Goal: Register for event/course

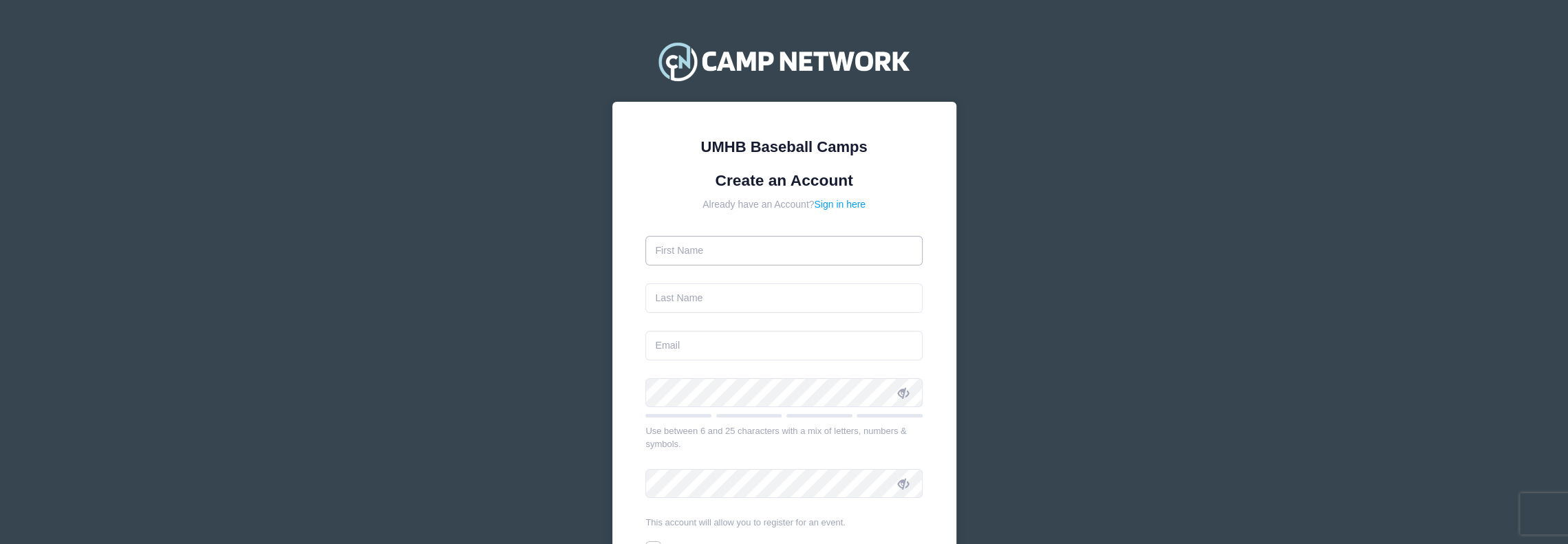
click at [743, 256] on input "text" at bounding box center [784, 251] width 278 height 30
type input "Maximus"
type input "[PERSON_NAME]"
type input "[EMAIL_ADDRESS][DOMAIN_NAME]"
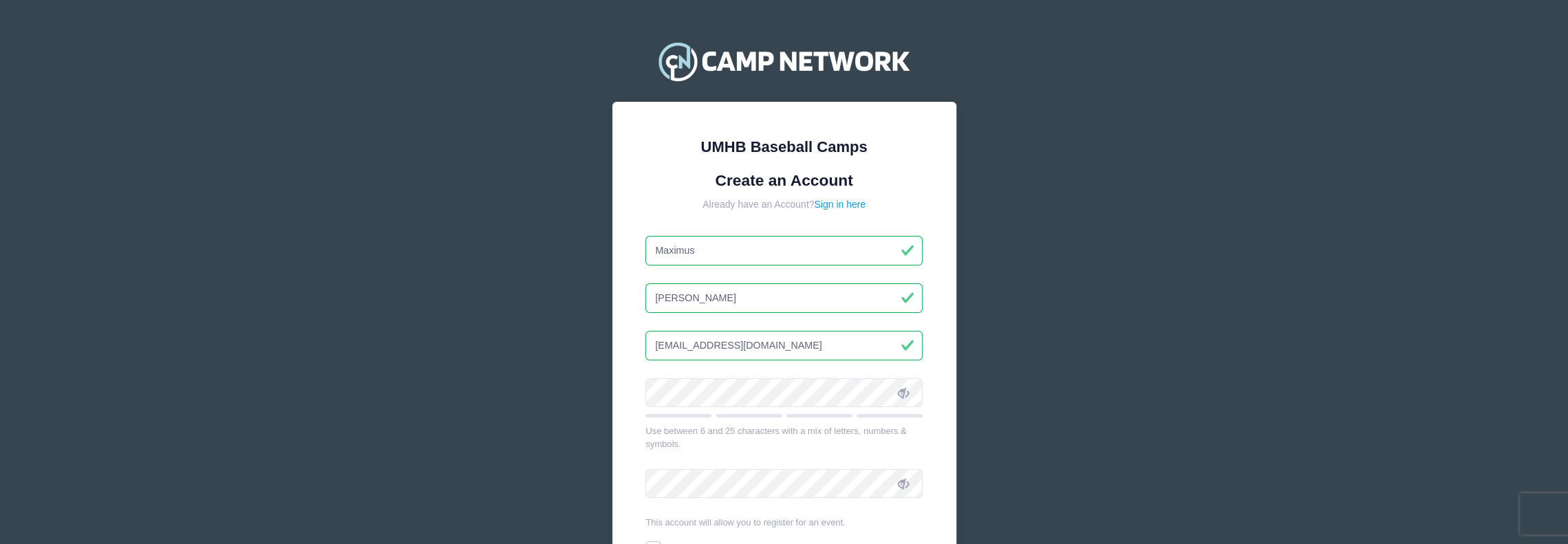
scroll to position [69, 0]
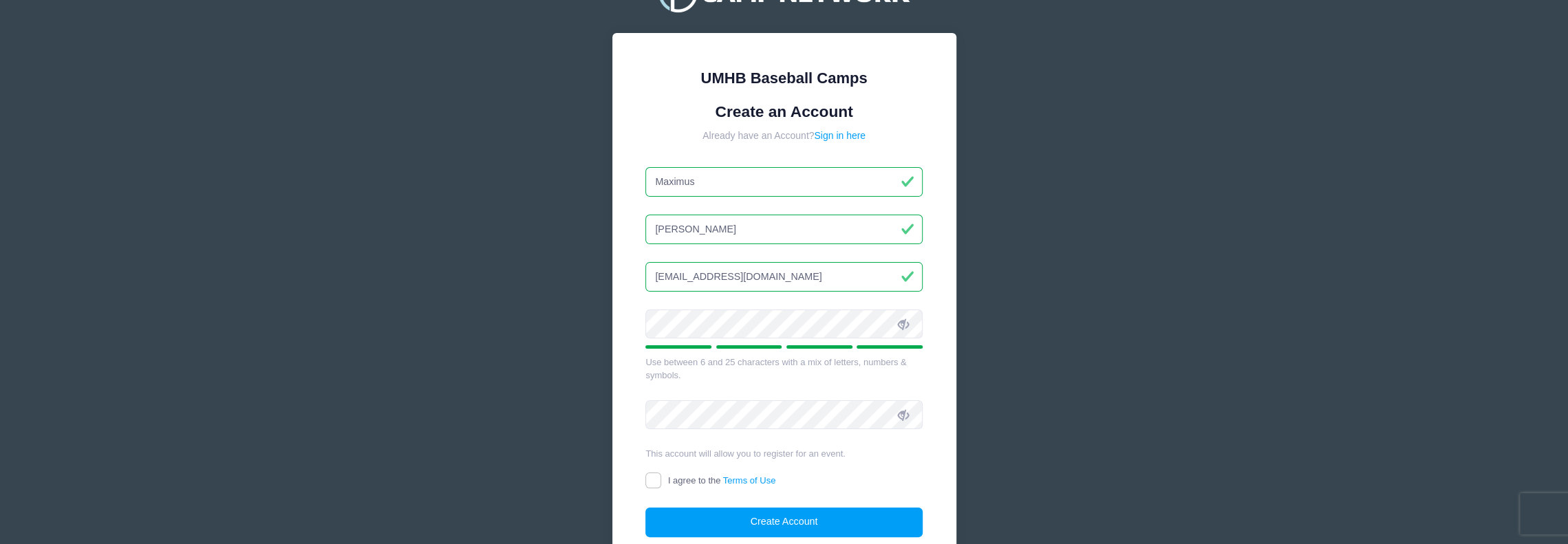
click at [892, 325] on span at bounding box center [903, 324] width 24 height 24
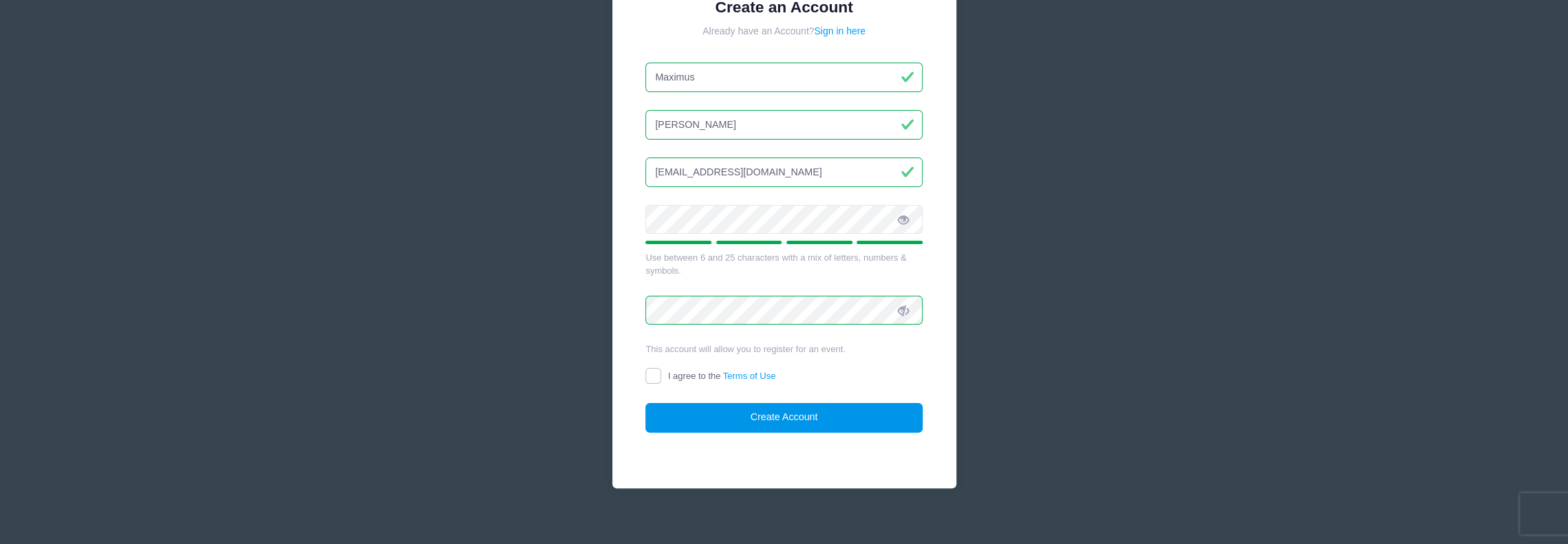
scroll to position [183, 0]
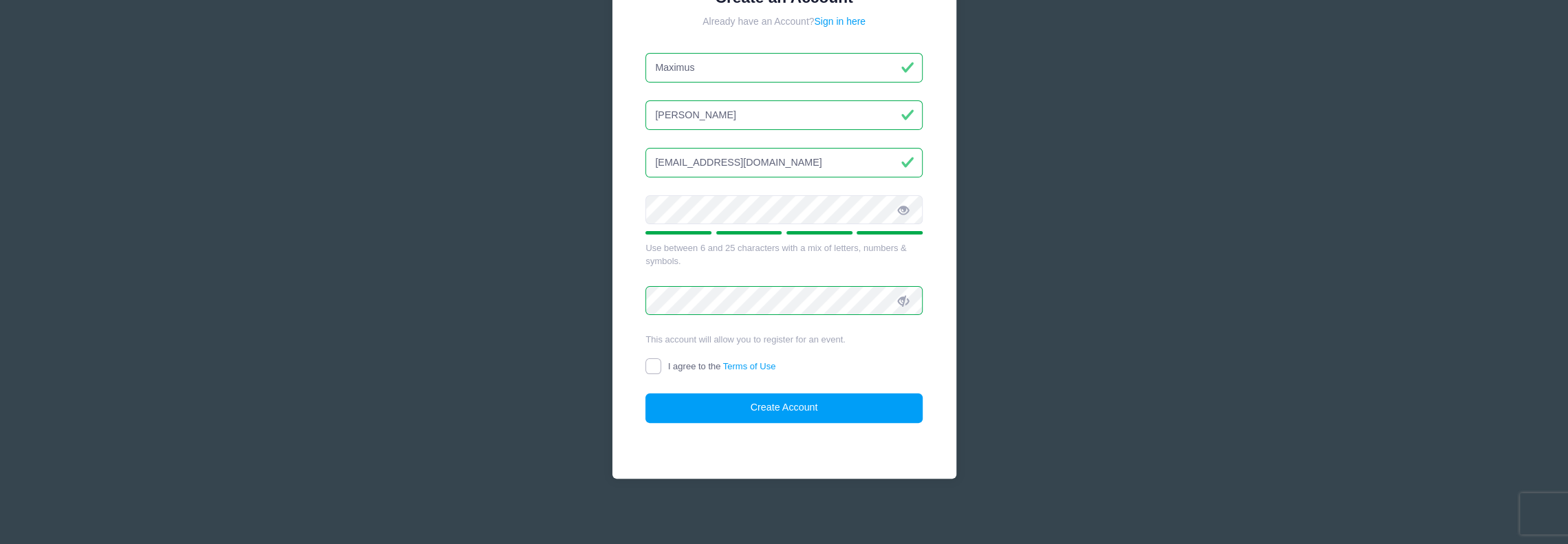
click at [648, 361] on input "I agree to the Terms of Use" at bounding box center [654, 366] width 16 height 16
checkbox input "true"
click at [741, 398] on button "Create Account" at bounding box center [784, 409] width 278 height 30
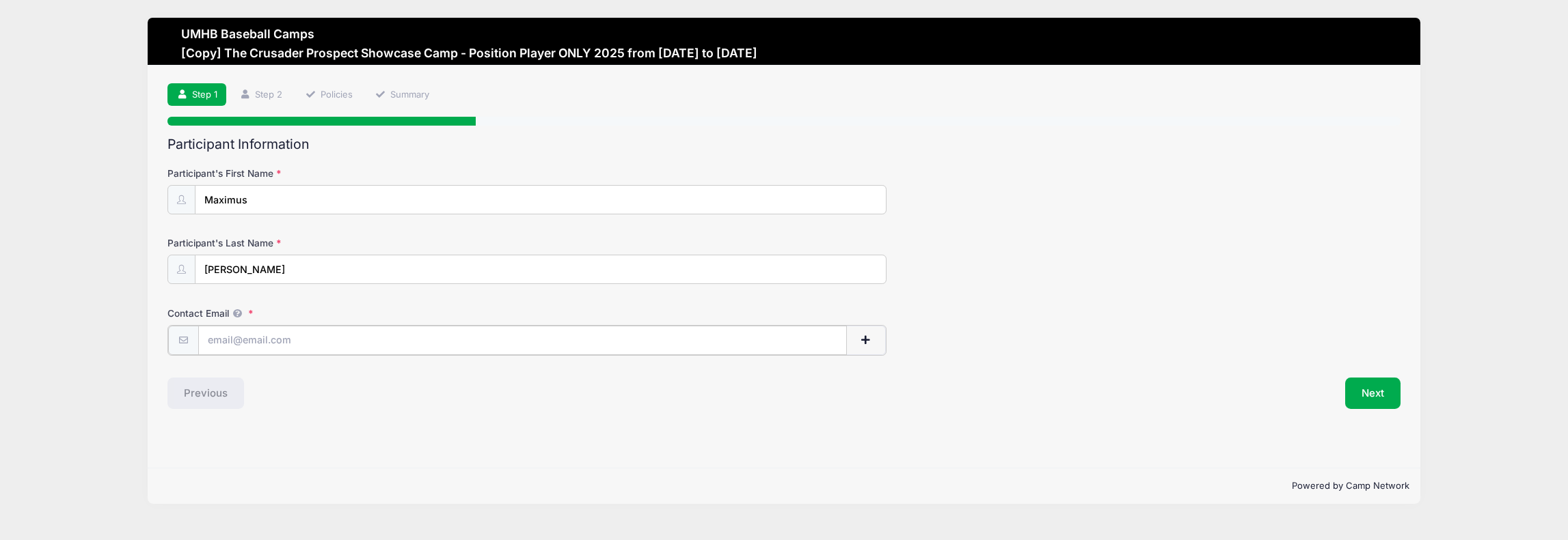
click at [317, 339] on input "Contact Email" at bounding box center [523, 341] width 650 height 30
type input "[EMAIL_ADDRESS][DOMAIN_NAME]"
drag, startPoint x: 1366, startPoint y: 386, endPoint x: 1138, endPoint y: 339, distance: 232.8
click at [1365, 385] on button "Next" at bounding box center [1372, 393] width 55 height 31
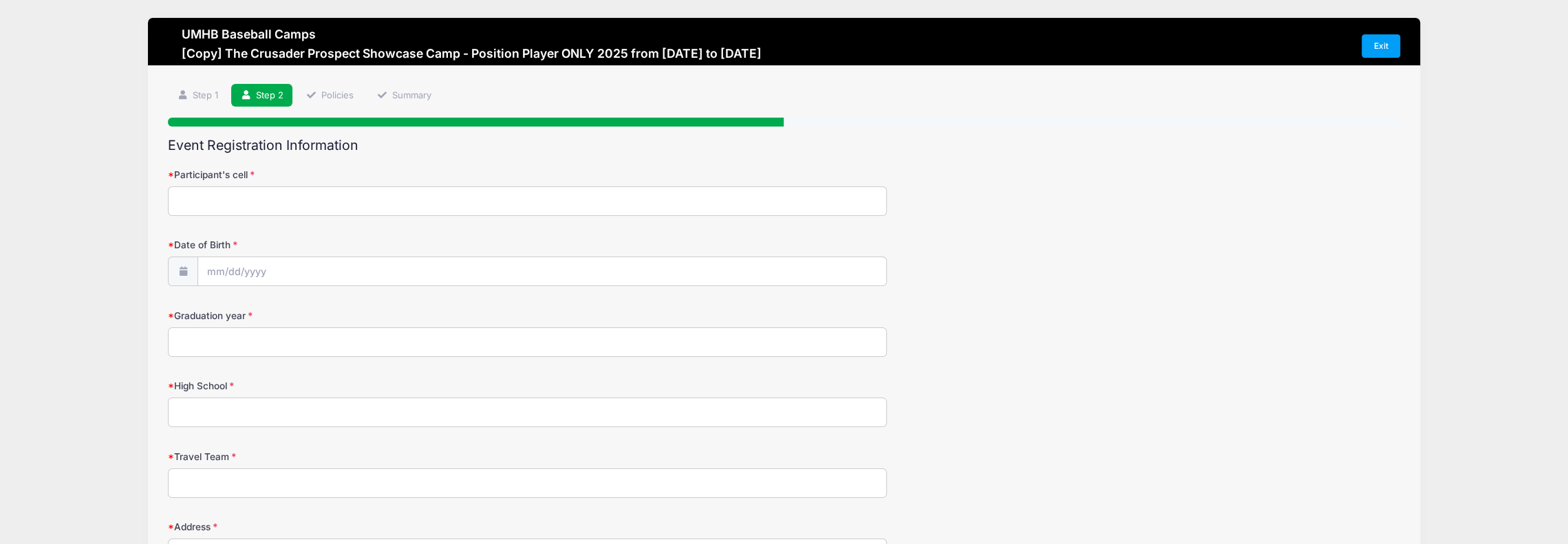
click at [421, 198] on input "Participant's cell" at bounding box center [527, 201] width 719 height 30
type input "[PHONE_NUMBER]"
click at [214, 269] on input "Date of Birth" at bounding box center [542, 272] width 687 height 30
click at [224, 312] on span at bounding box center [218, 308] width 23 height 24
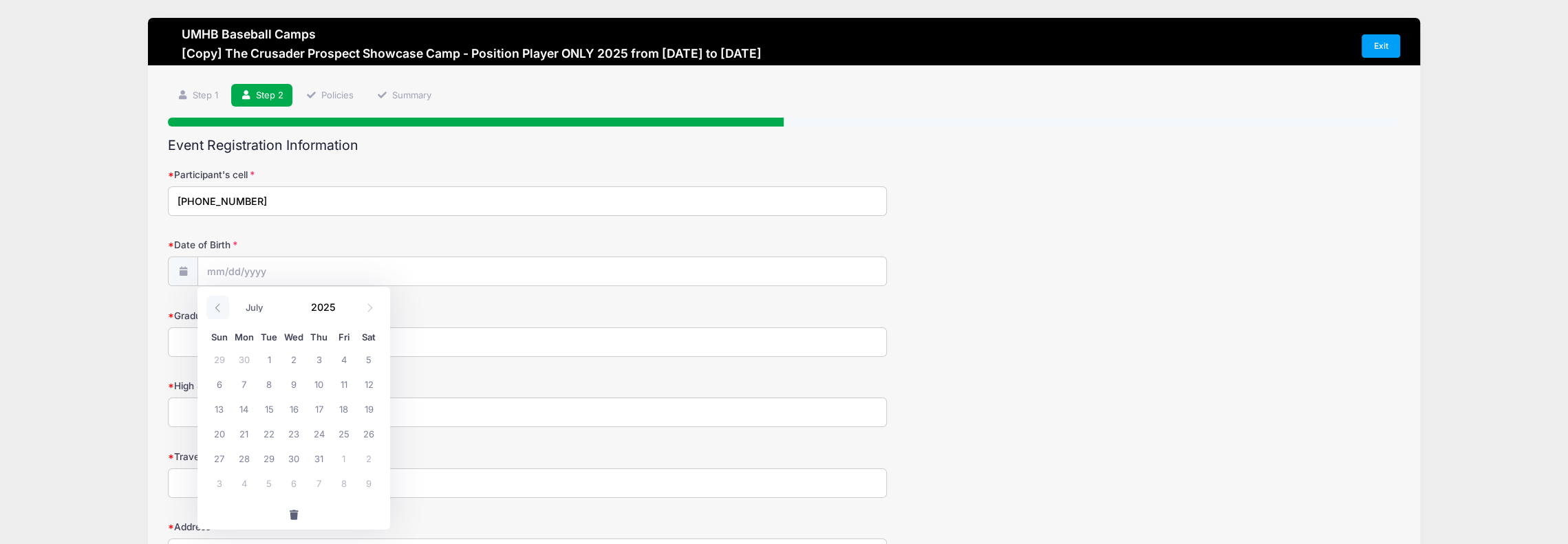
click at [224, 312] on span at bounding box center [218, 308] width 23 height 24
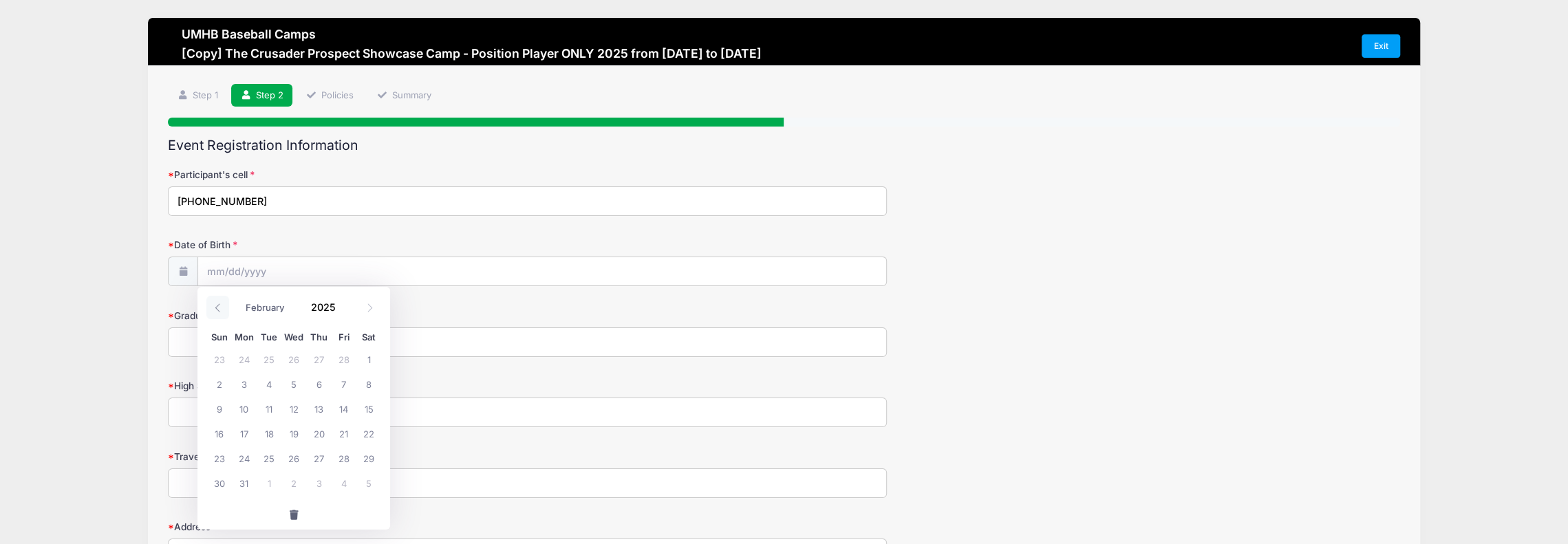
click at [224, 312] on span at bounding box center [218, 308] width 23 height 24
select select "0"
click at [224, 312] on span at bounding box center [218, 308] width 23 height 24
type input "2024"
select select "11"
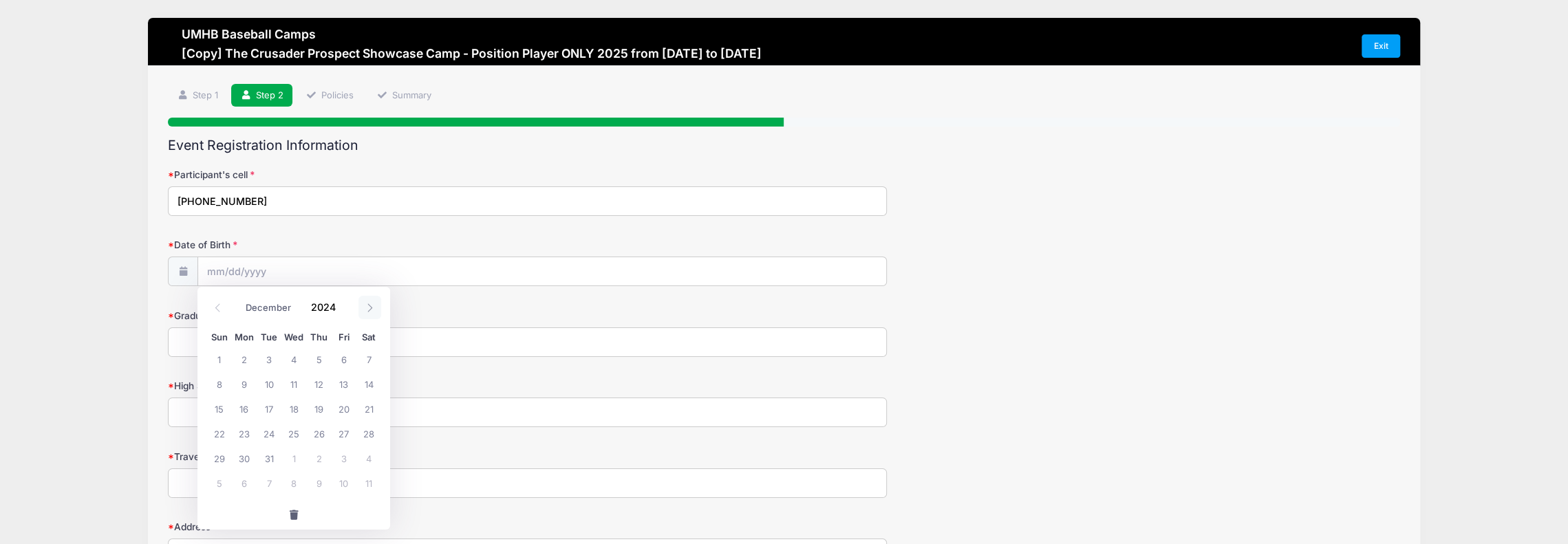
click at [365, 306] on span at bounding box center [370, 308] width 23 height 24
type input "2025"
select select "0"
click at [316, 433] on span "23" at bounding box center [319, 433] width 25 height 25
type input "[DATE]"
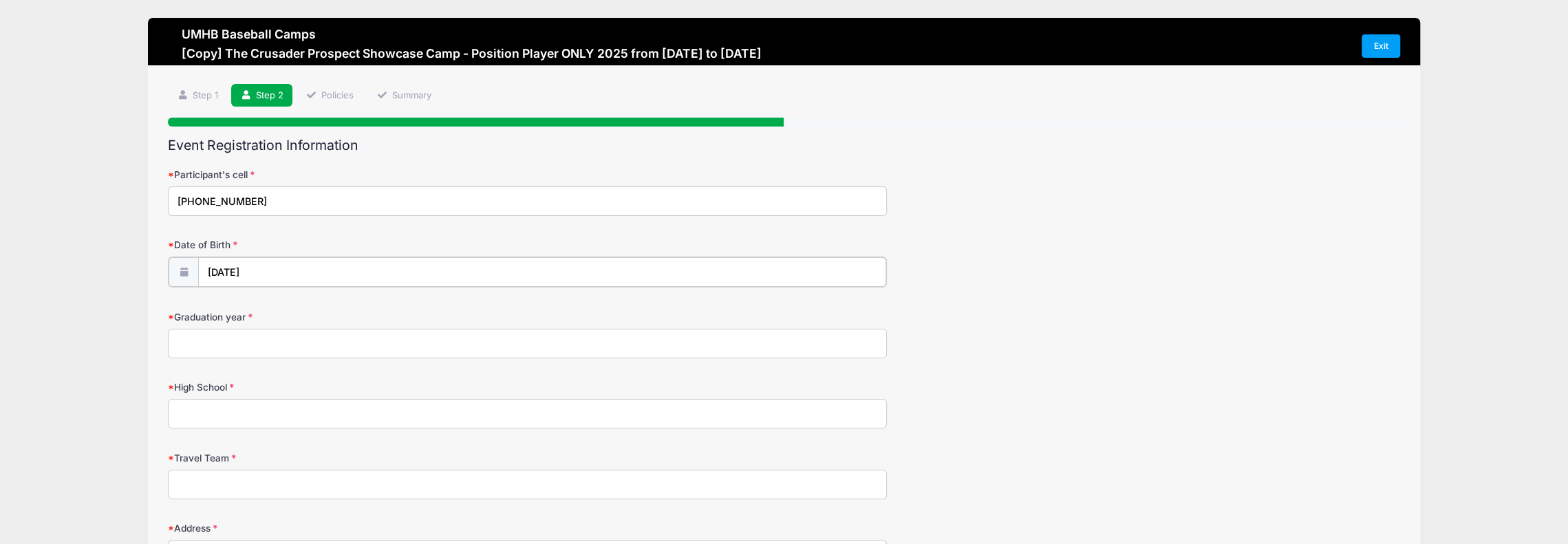
click at [282, 274] on input "[DATE]" at bounding box center [542, 272] width 687 height 30
click at [257, 272] on input "[DATE]" at bounding box center [542, 272] width 687 height 30
click at [257, 272] on input "[DATE]" at bounding box center [542, 272] width 687 height 30
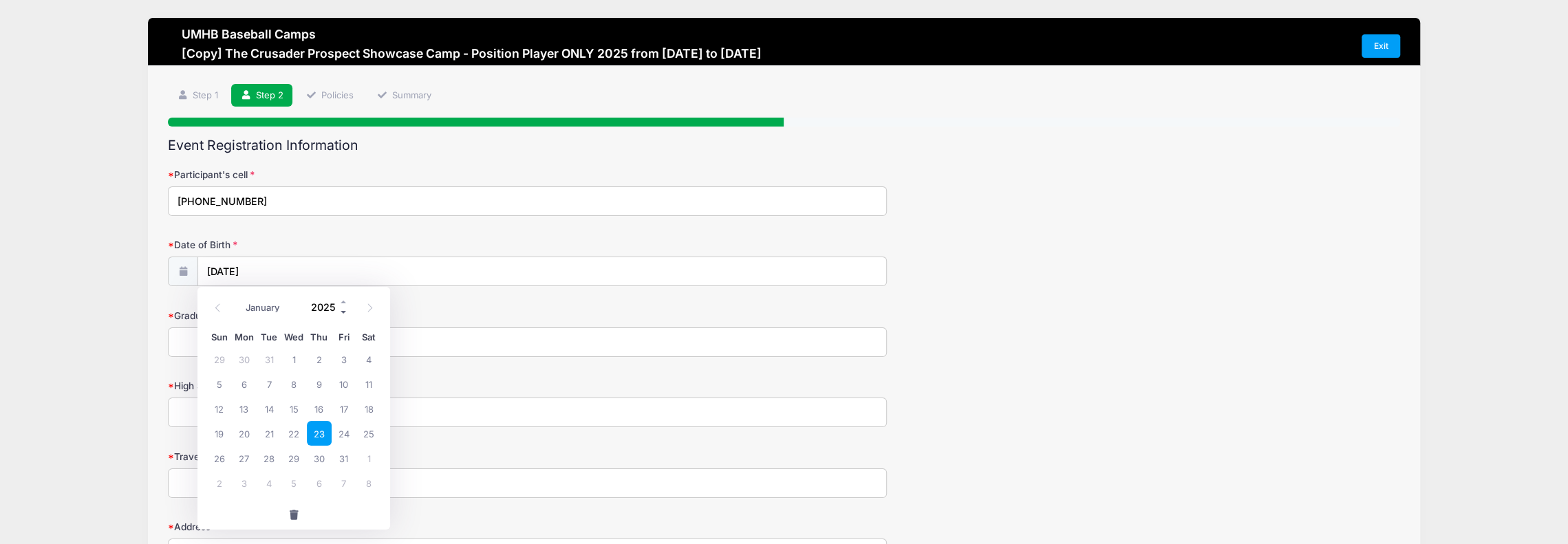
click at [339, 310] on span at bounding box center [343, 312] width 10 height 11
click at [341, 313] on span at bounding box center [343, 312] width 10 height 11
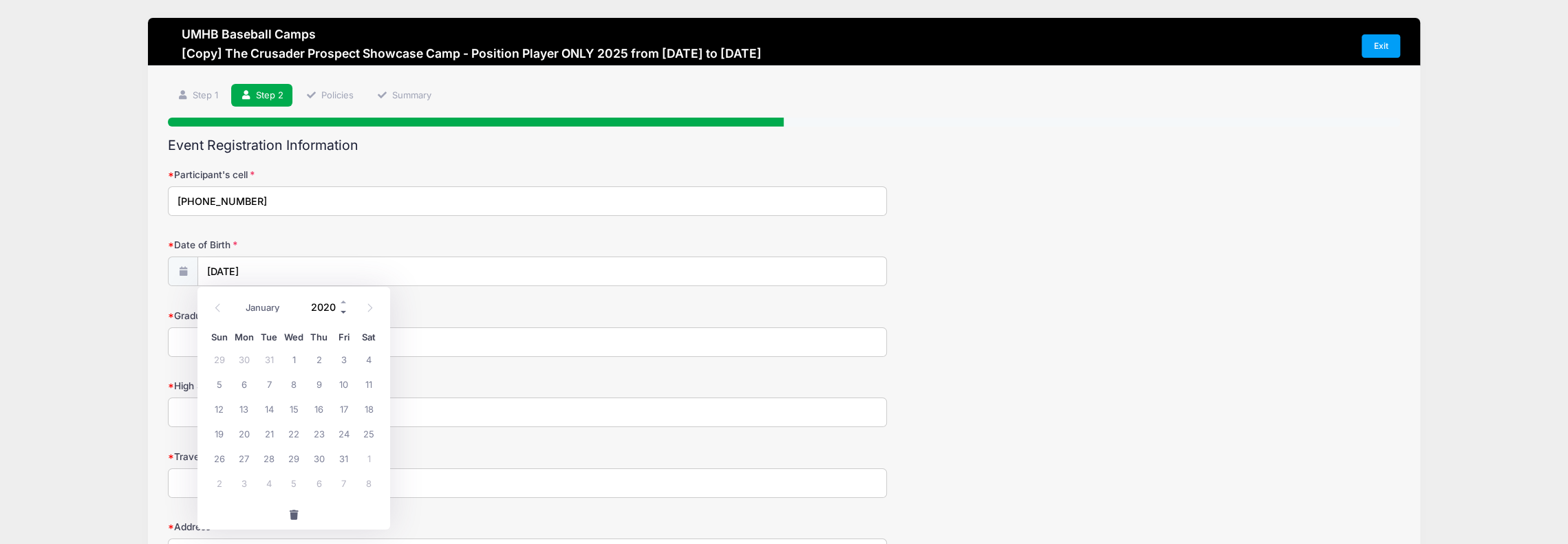
click at [341, 313] on span at bounding box center [343, 312] width 10 height 11
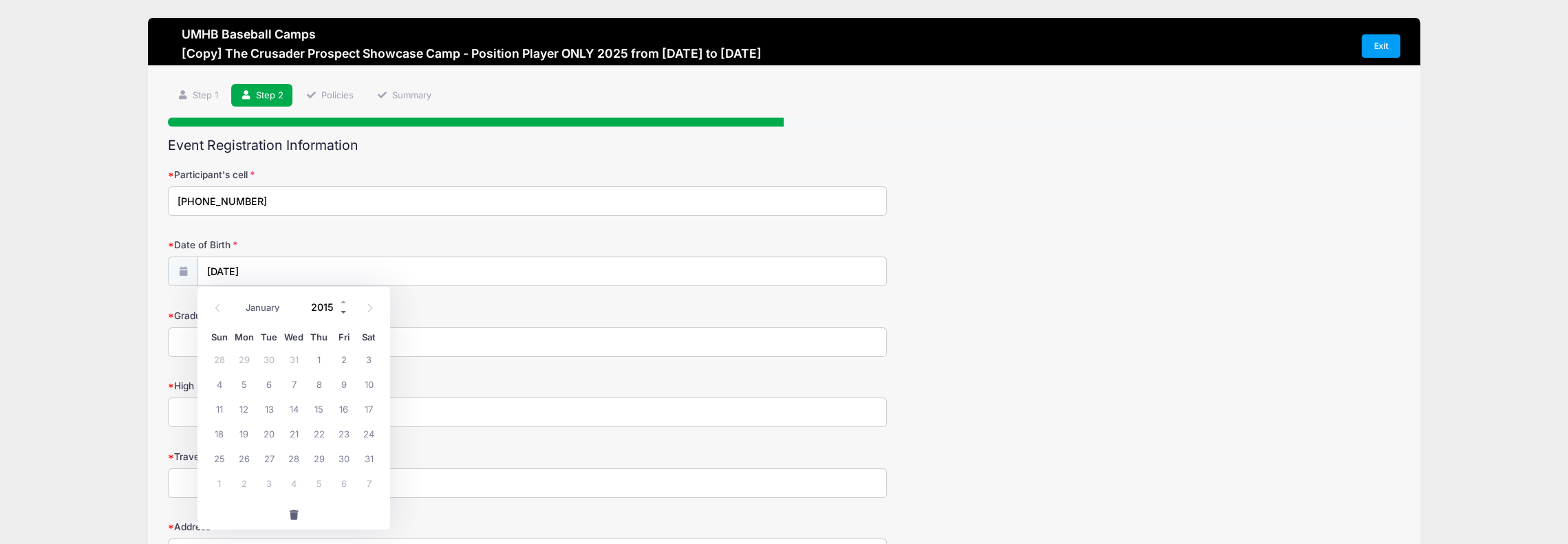
click at [341, 313] on span at bounding box center [343, 312] width 10 height 11
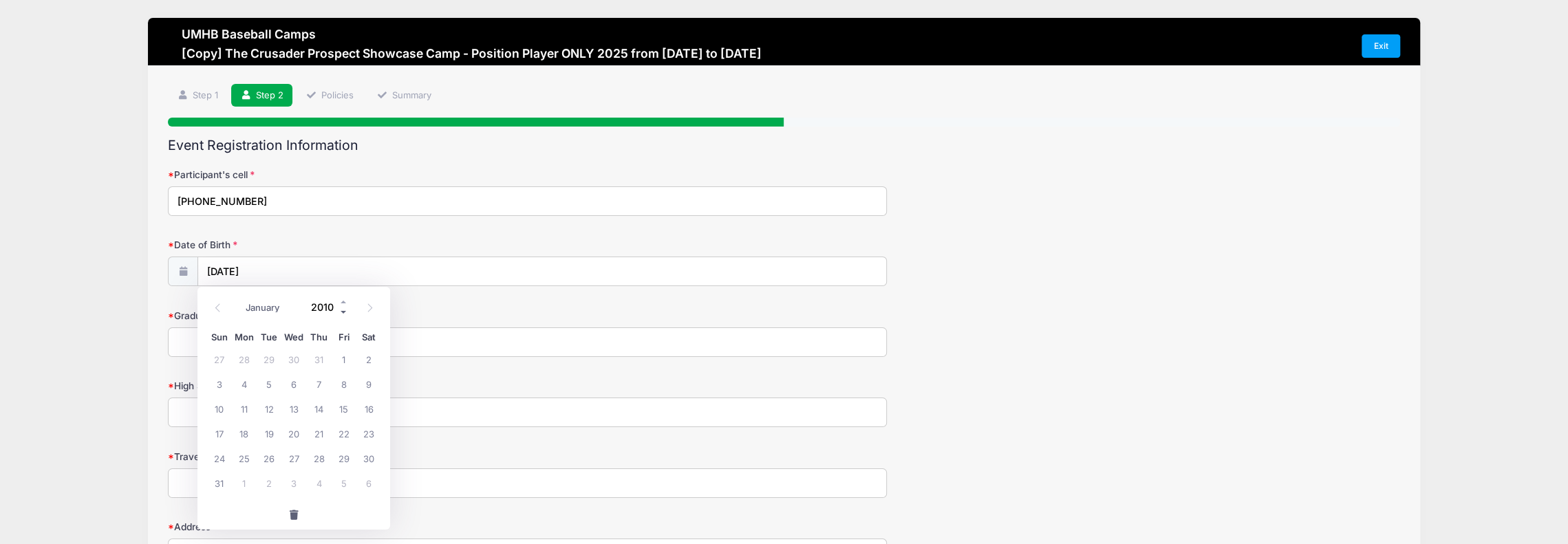
click at [341, 313] on span at bounding box center [343, 312] width 10 height 11
click at [341, 315] on span at bounding box center [343, 312] width 10 height 11
type input "2008"
click at [294, 434] on span "23" at bounding box center [293, 433] width 25 height 25
type input "[DATE]"
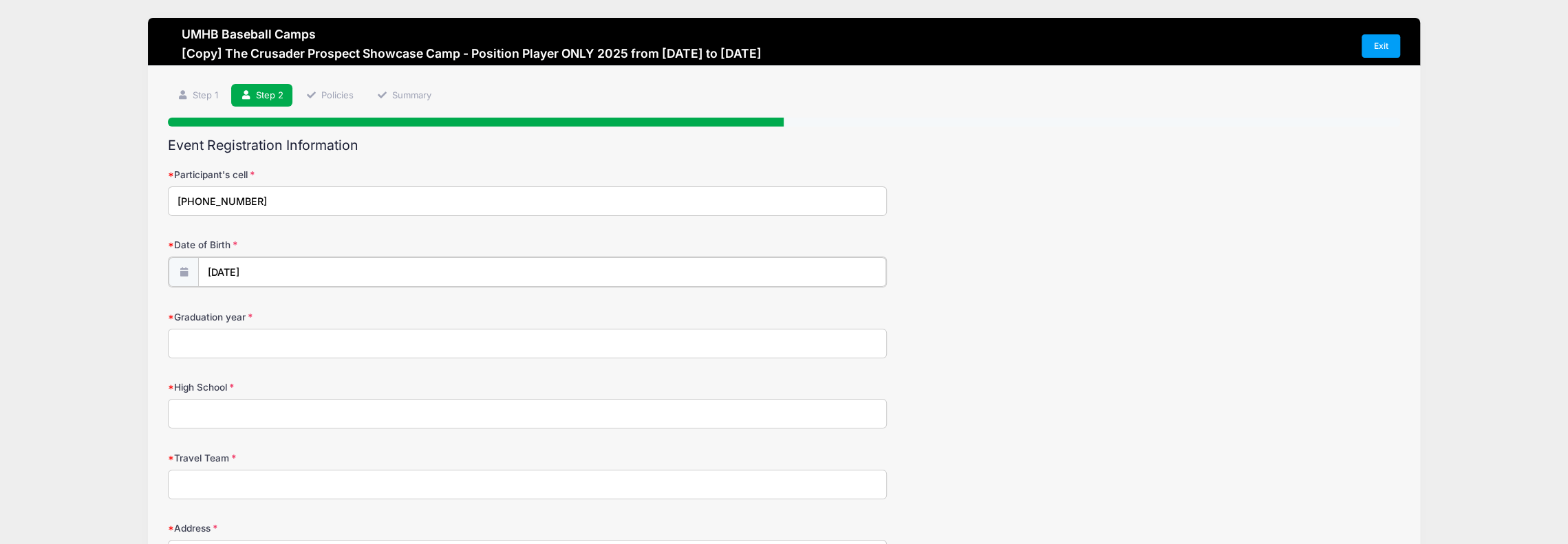
scroll to position [69, 0]
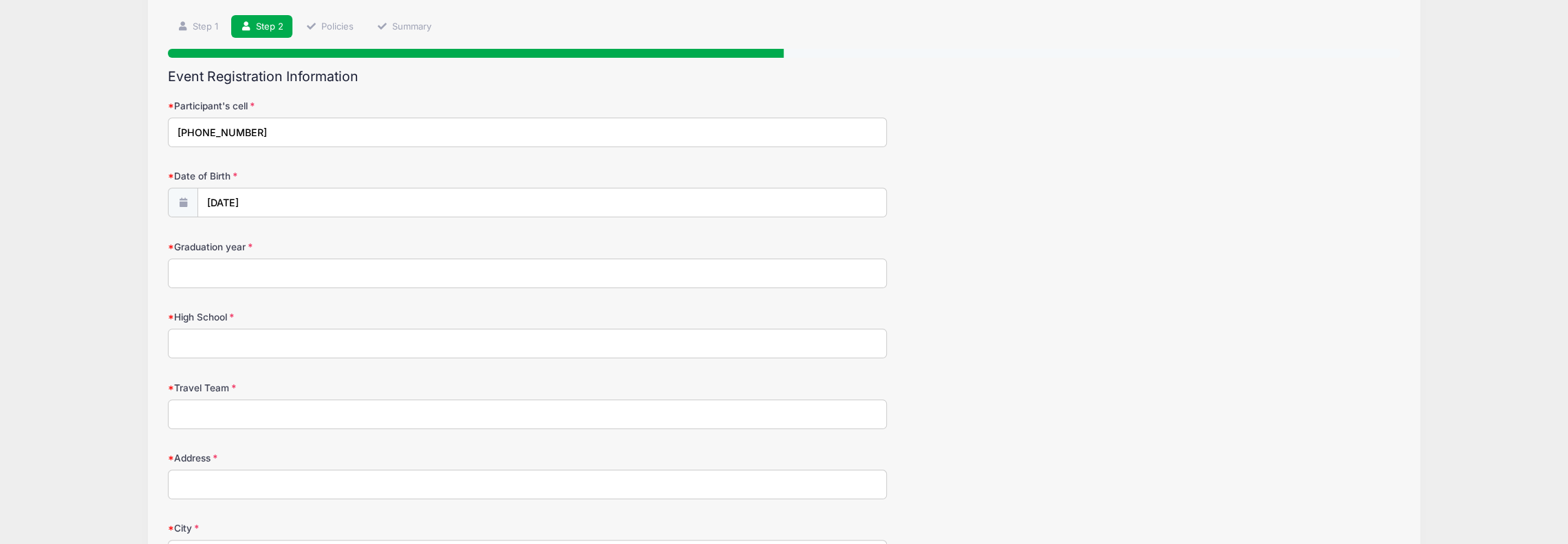
click at [242, 259] on input "Graduation year" at bounding box center [527, 273] width 719 height 30
type input "2026"
click at [234, 344] on input "High School" at bounding box center [527, 344] width 719 height 30
type input "[GEOGRAPHIC_DATA][DEMOGRAPHIC_DATA] North"
click at [268, 408] on input "Travel Team" at bounding box center [527, 415] width 719 height 30
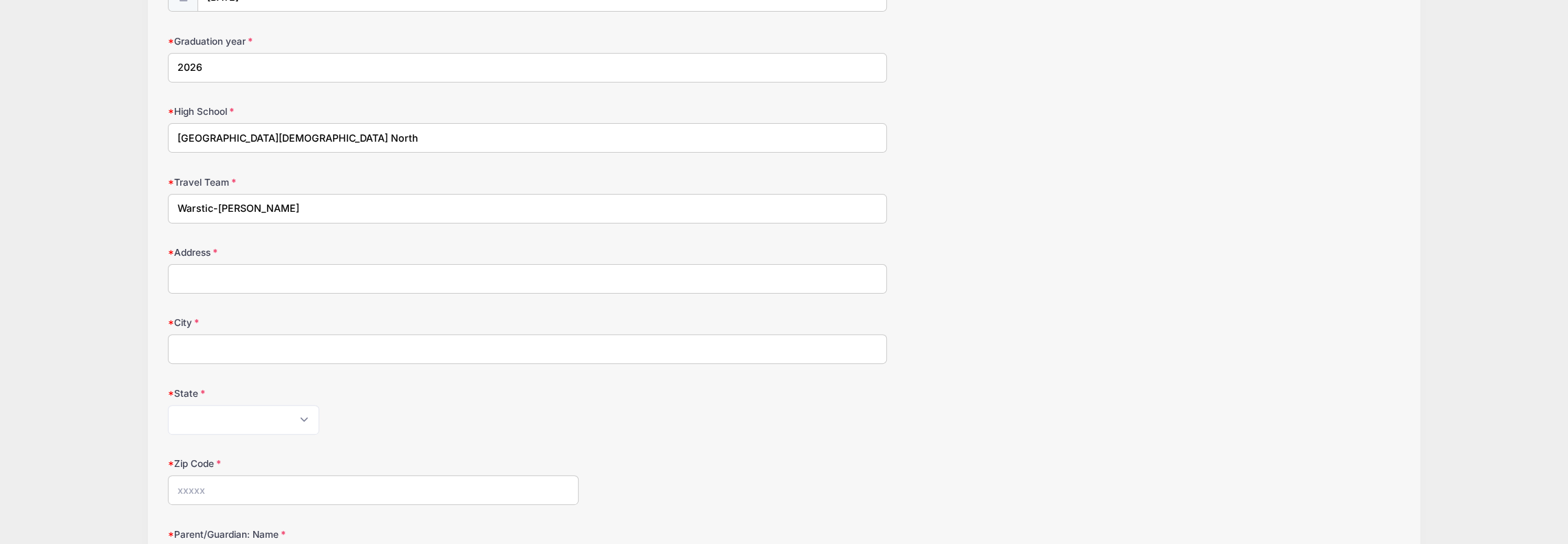
scroll to position [275, 0]
type input "Warstic-[PERSON_NAME]"
click at [246, 279] on input "Address" at bounding box center [527, 279] width 719 height 30
type input "2320 Nocona Dr."
type input "PROSPER"
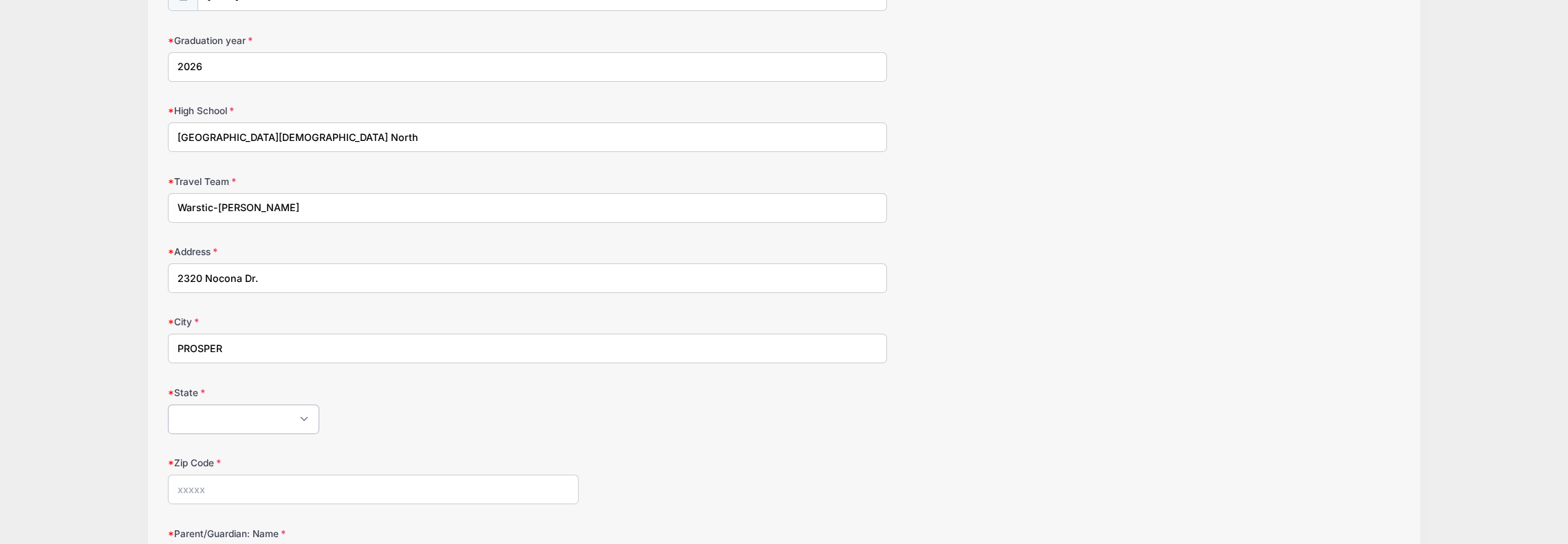
select select "[GEOGRAPHIC_DATA]"
type input "75078"
type input "[PHONE_NUMBER]"
type input "[PERSON_NAME][EMAIL_ADDRESS][DOMAIN_NAME]"
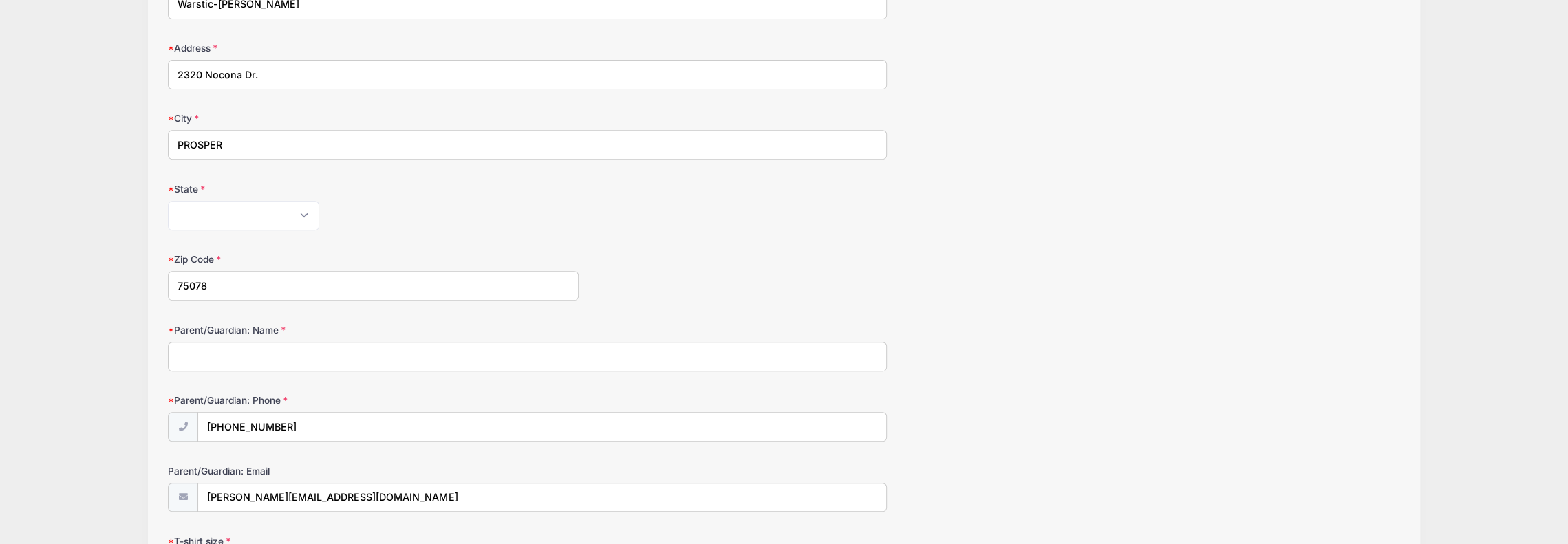
scroll to position [482, 0]
click at [368, 349] on input "Parent/Guardian: Name" at bounding box center [527, 354] width 719 height 30
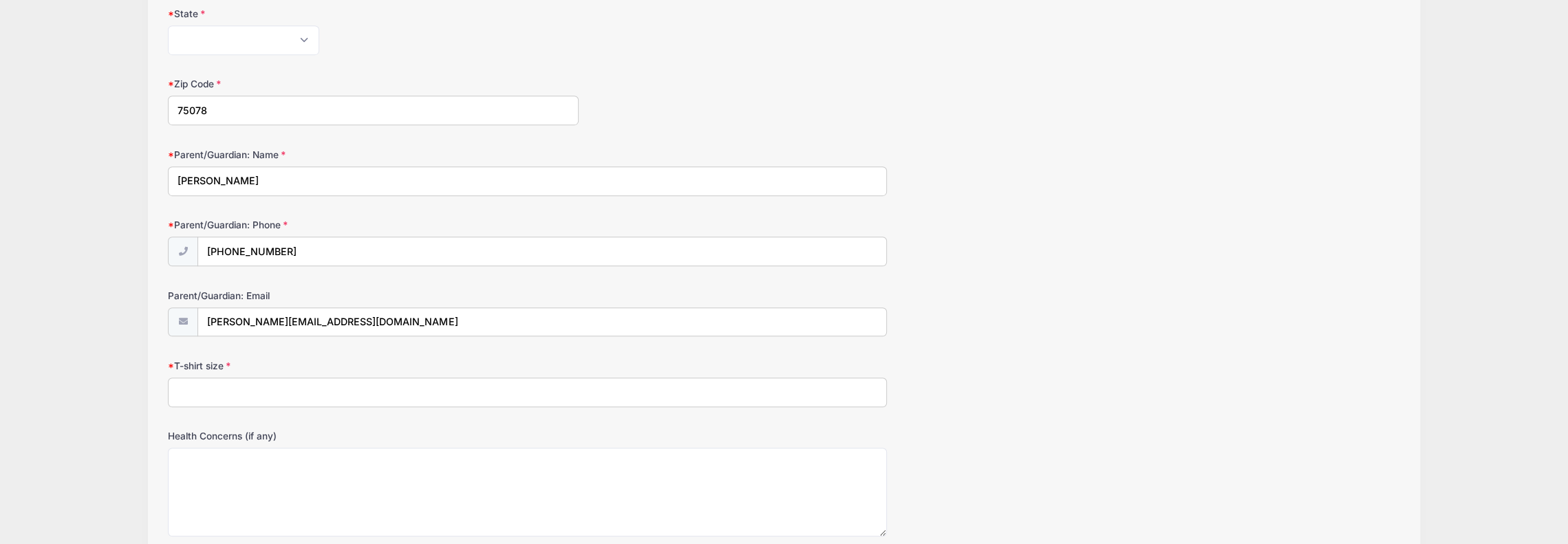
scroll to position [688, 0]
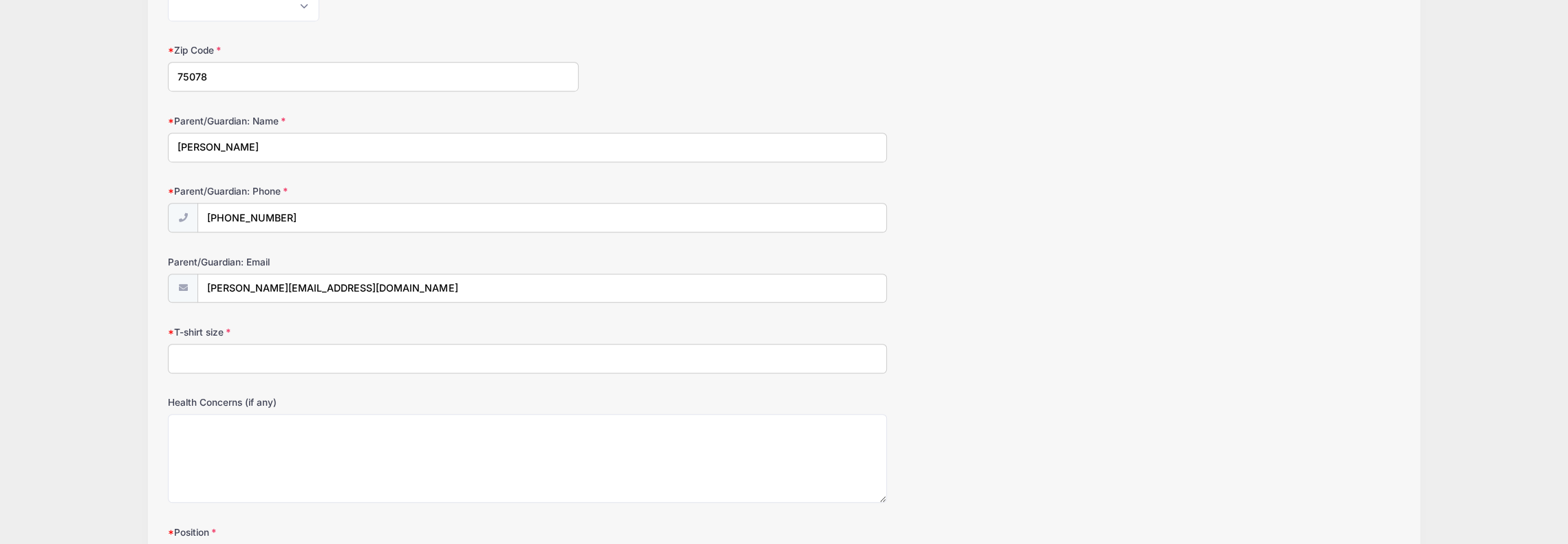
type input "[PERSON_NAME]"
click at [344, 346] on input "T-shirt size" at bounding box center [527, 359] width 719 height 30
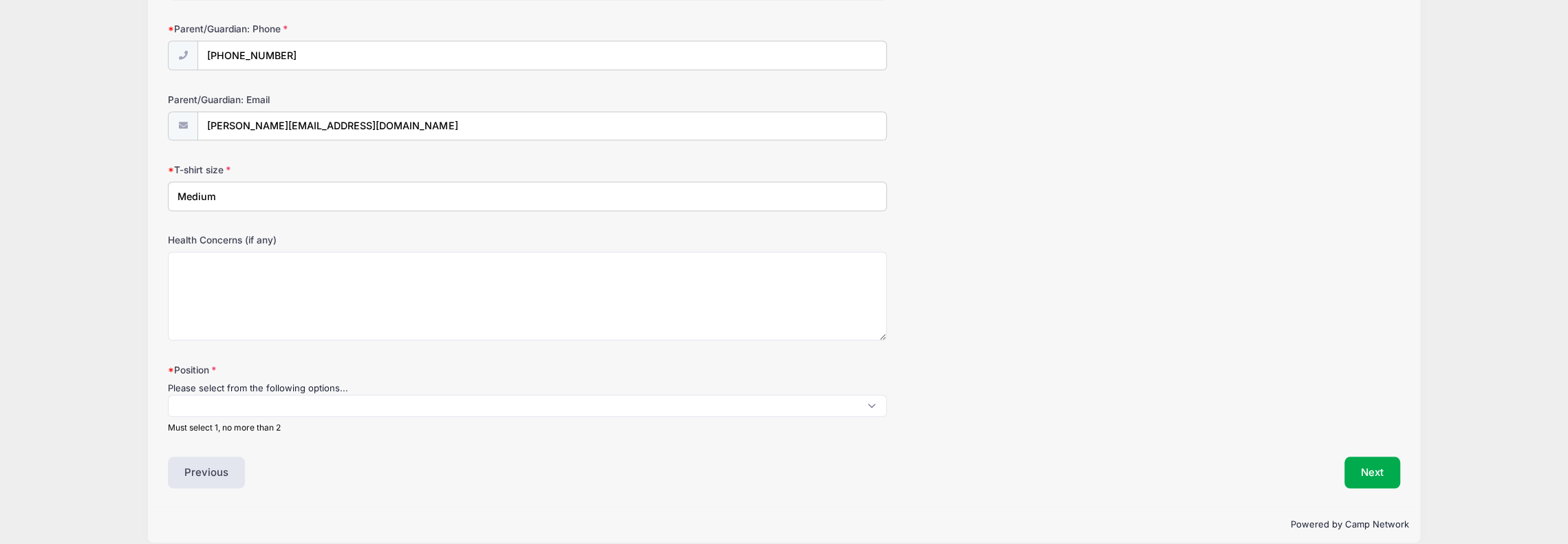
scroll to position [860, 0]
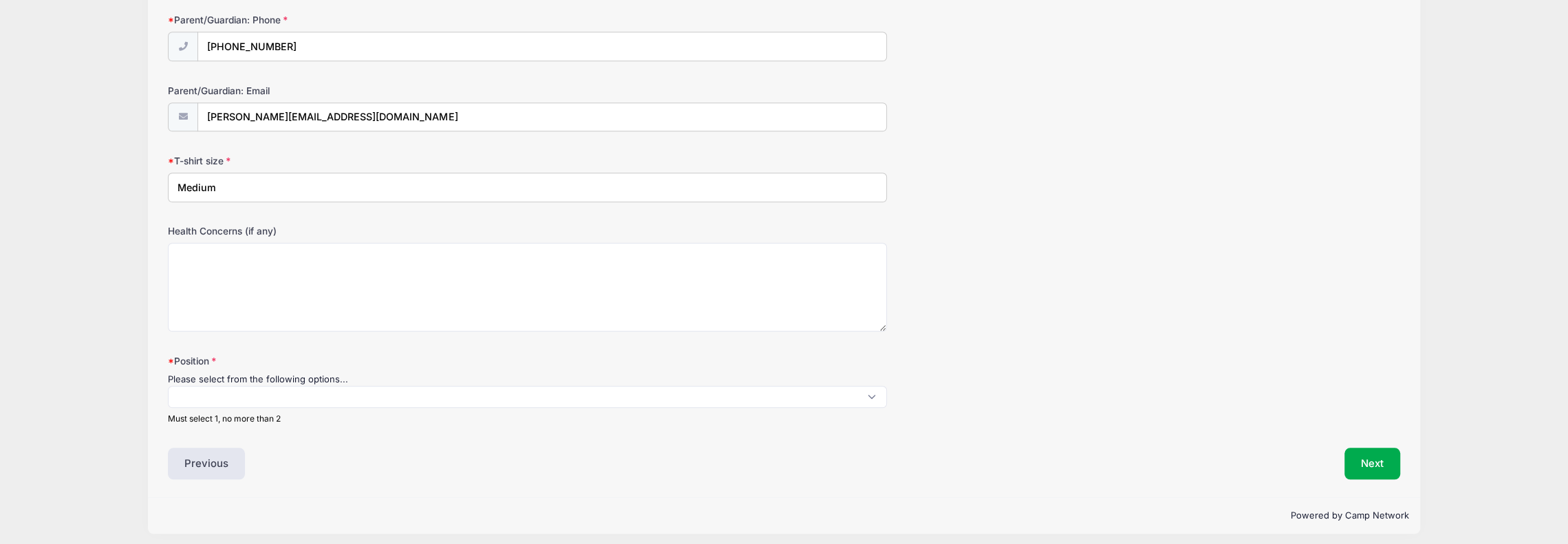
type input "Medium"
click at [372, 256] on textarea "Health Concerns (if any)" at bounding box center [527, 287] width 719 height 89
click at [314, 388] on span at bounding box center [527, 396] width 719 height 22
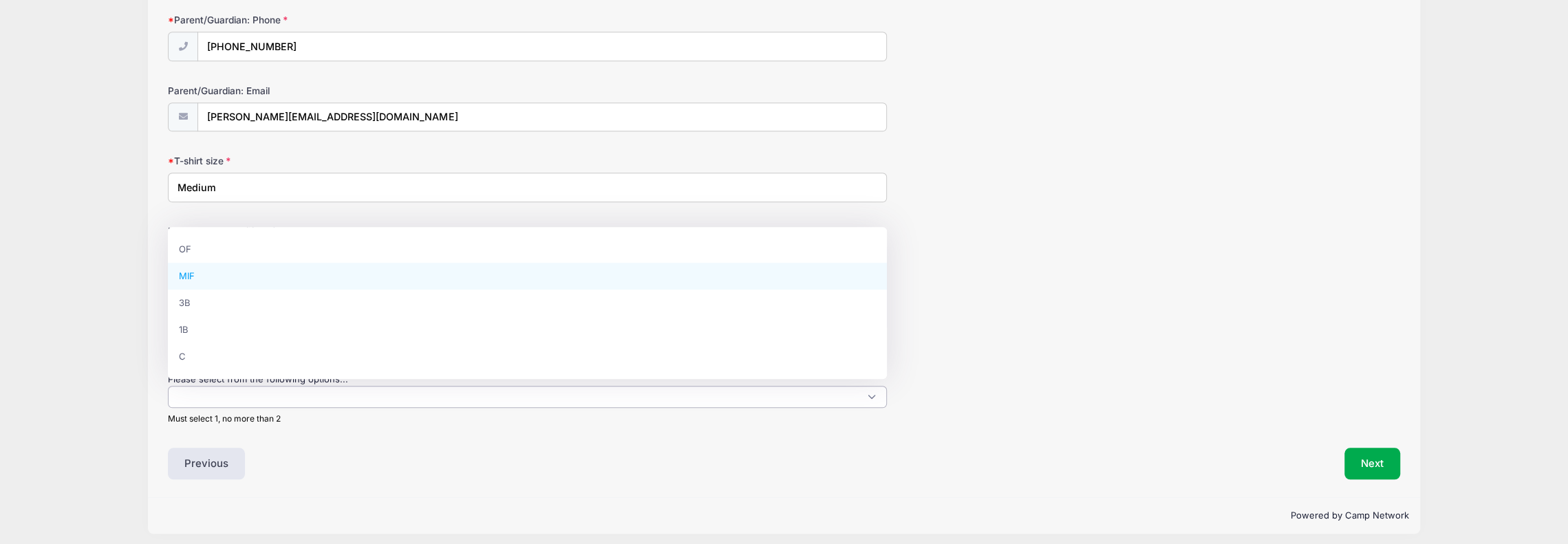
select select "MIF"
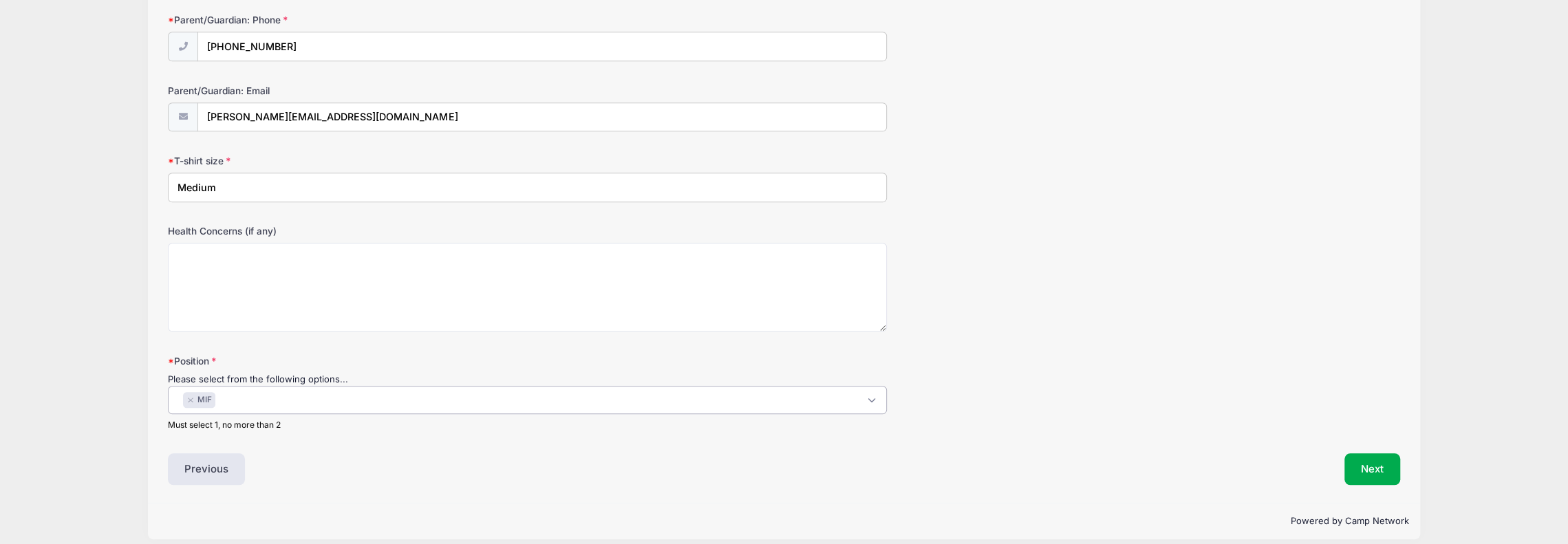
scroll to position [12, 0]
click at [1378, 462] on button "Next" at bounding box center [1371, 469] width 55 height 32
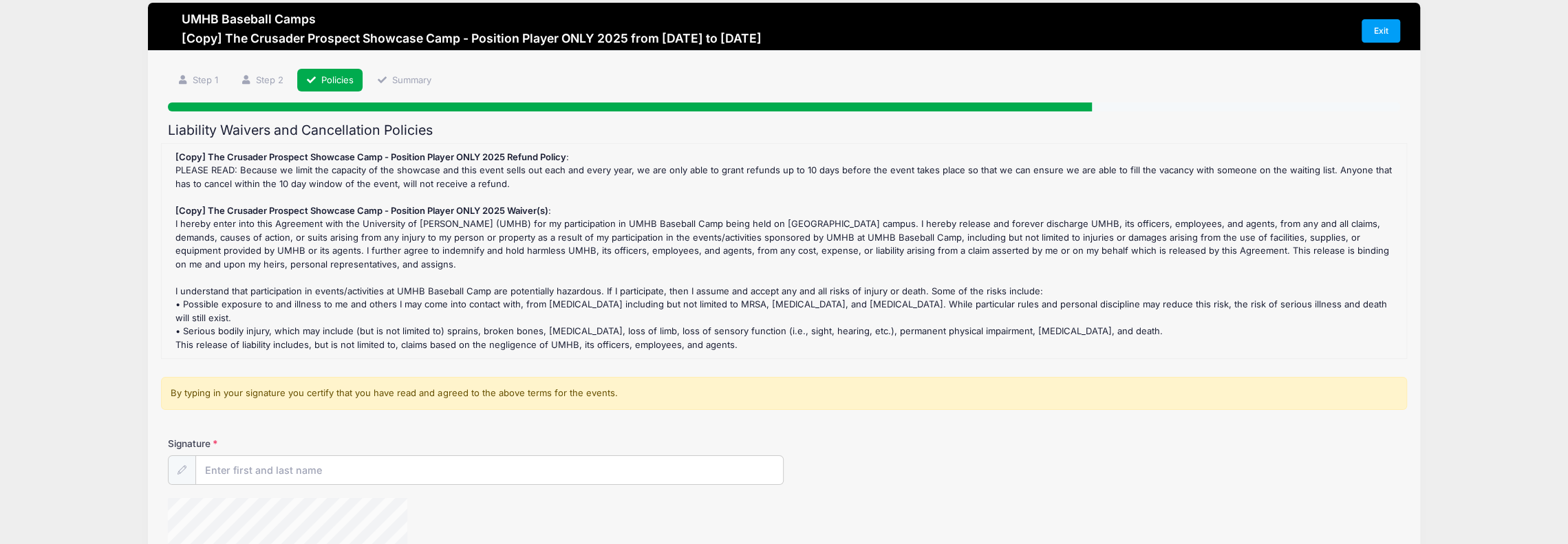
scroll to position [0, 0]
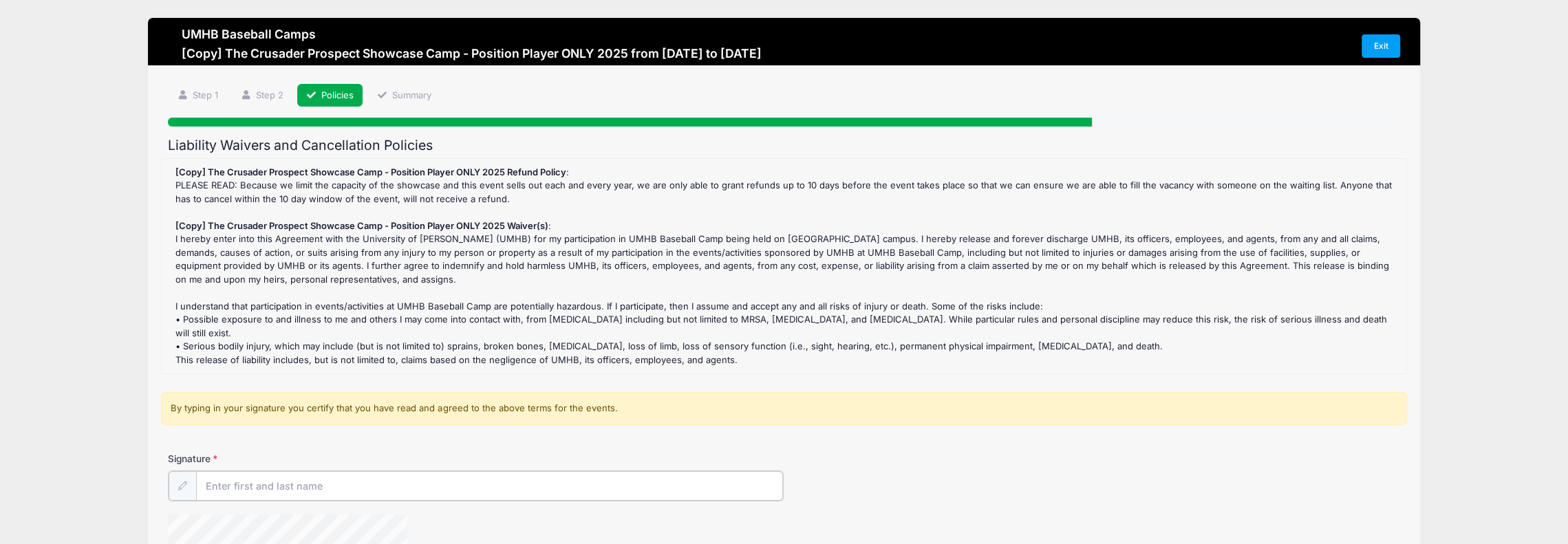
click at [245, 471] on input "Signature" at bounding box center [489, 486] width 587 height 30
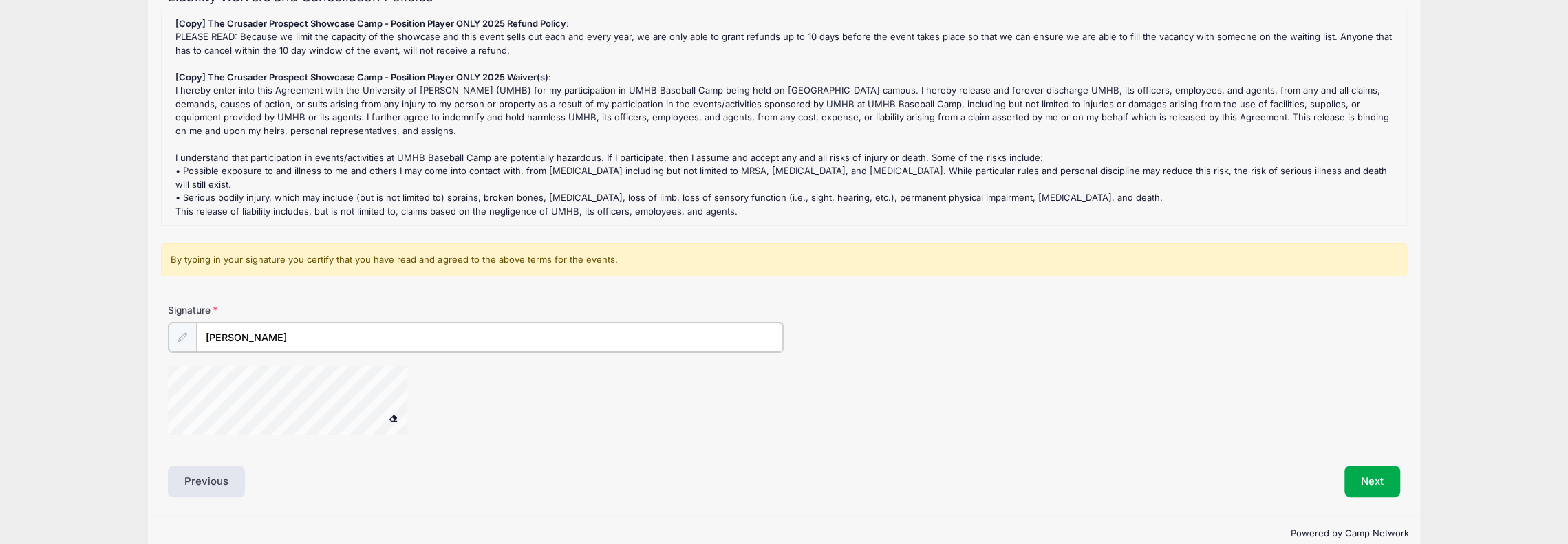
scroll to position [158, 0]
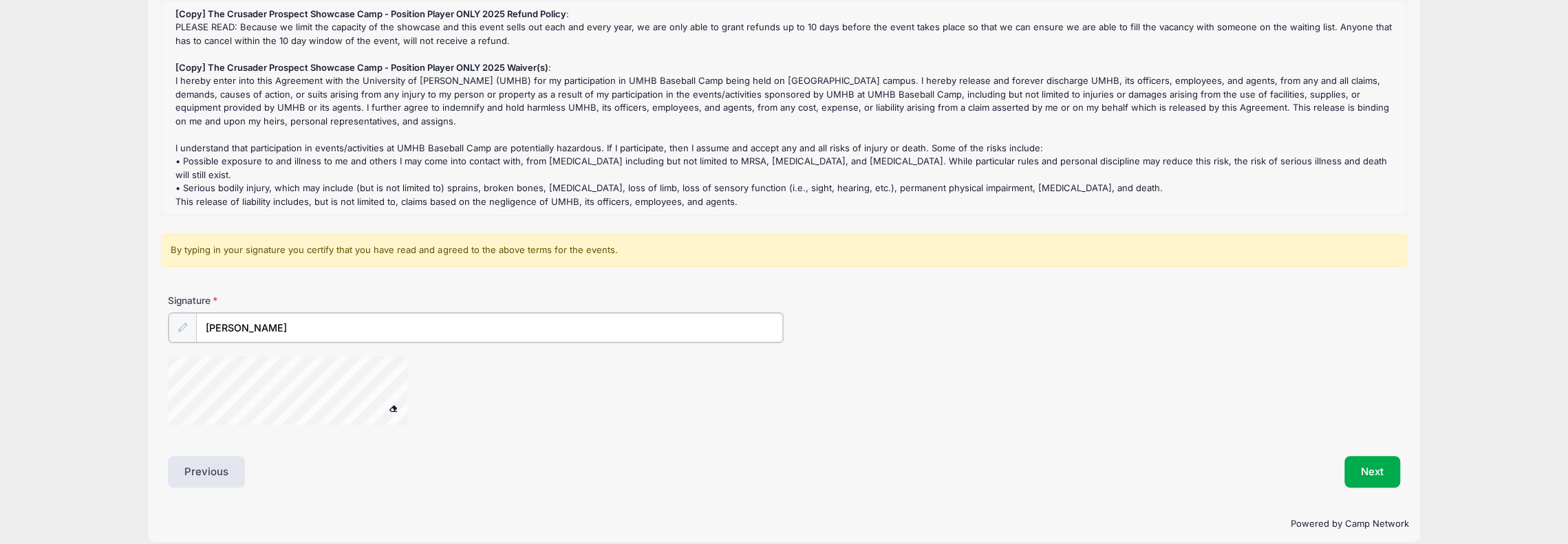
click at [428, 361] on div at bounding box center [305, 393] width 275 height 73
type input "[PERSON_NAME]"
click at [1390, 456] on button "Next" at bounding box center [1371, 472] width 55 height 32
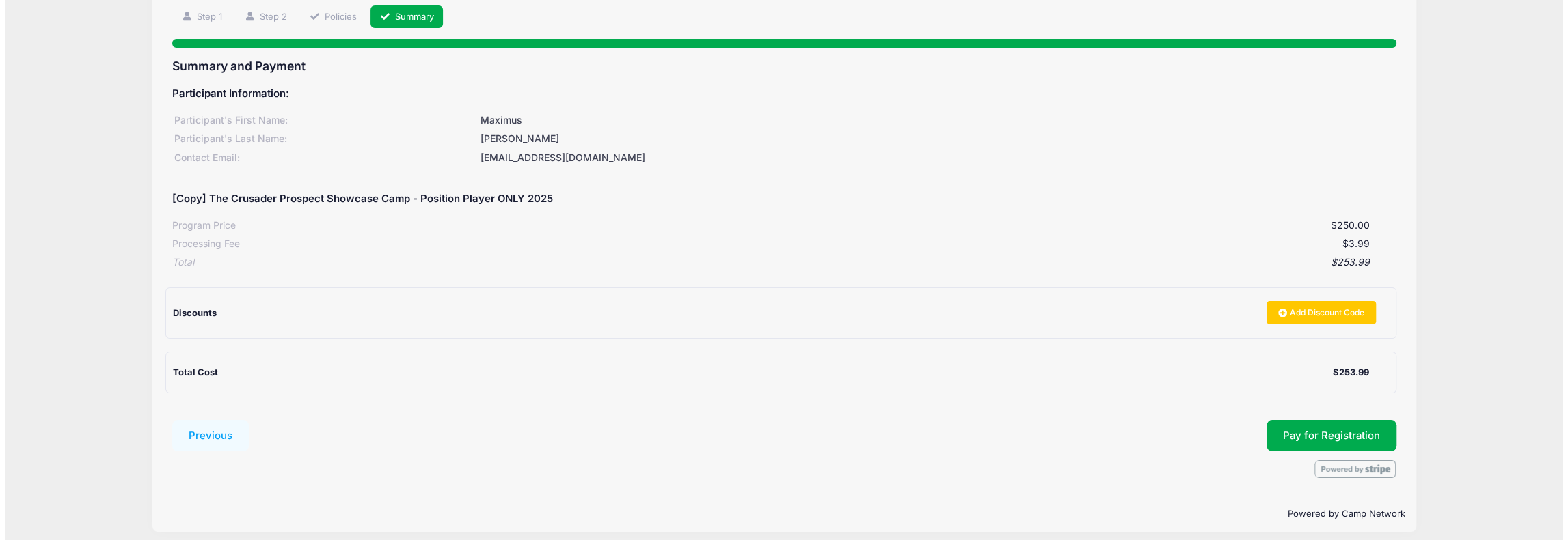
scroll to position [86, 0]
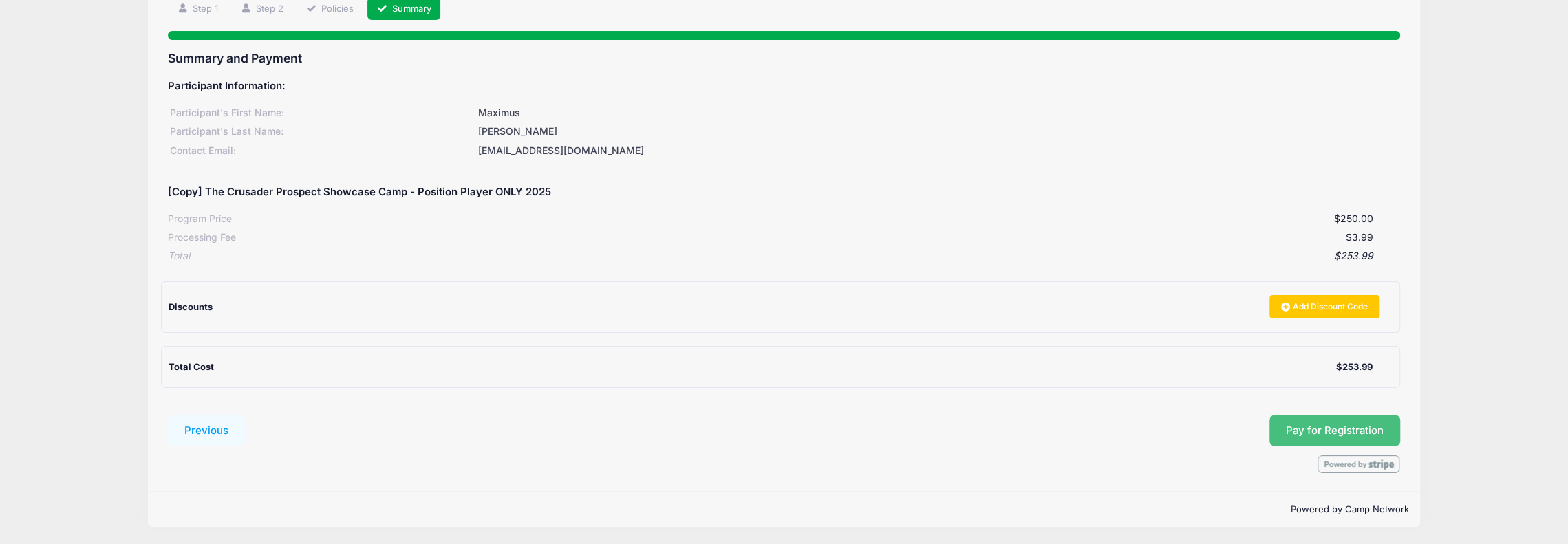
click at [1325, 428] on button "Pay for Registration" at bounding box center [1334, 431] width 131 height 32
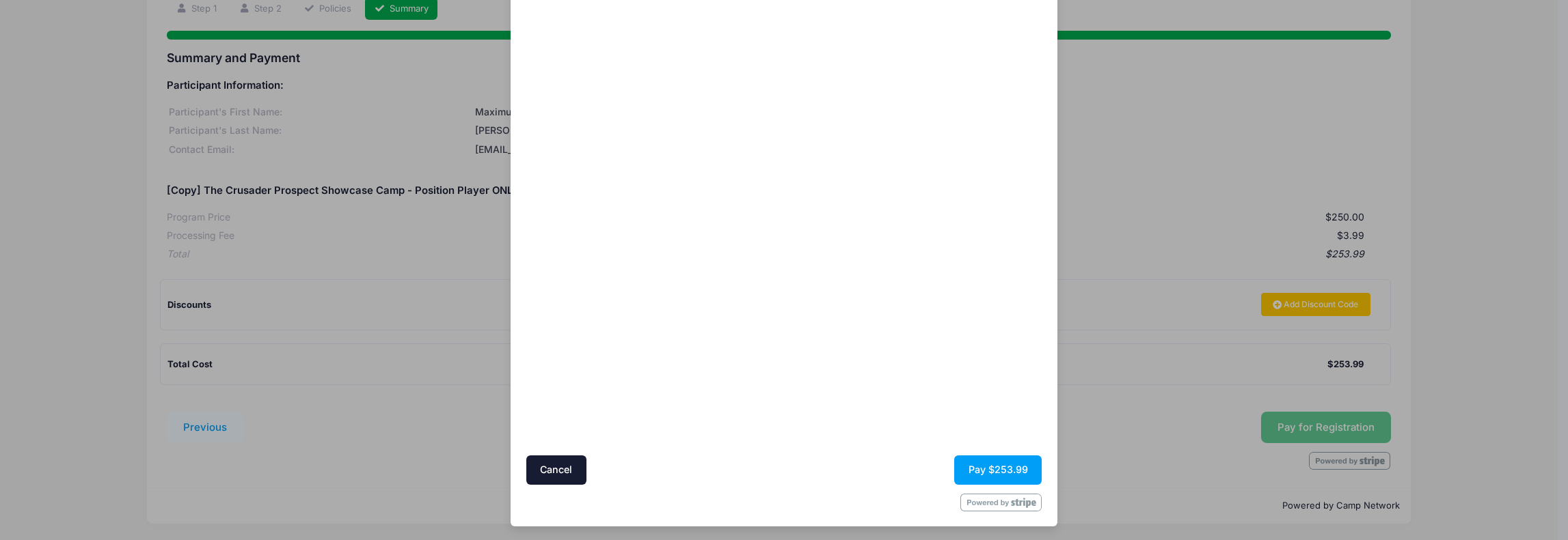
scroll to position [74, 0]
click at [1001, 466] on button "Pay $253.99" at bounding box center [998, 469] width 87 height 30
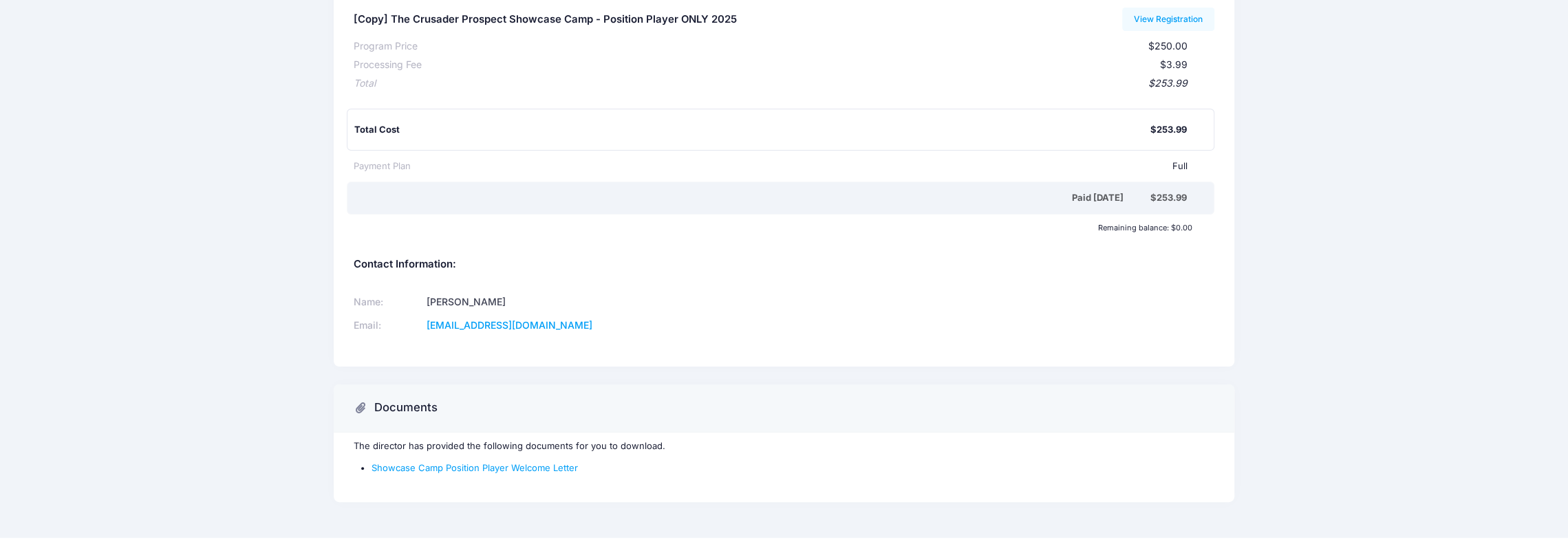
scroll to position [192, 0]
